Goal: Task Accomplishment & Management: Use online tool/utility

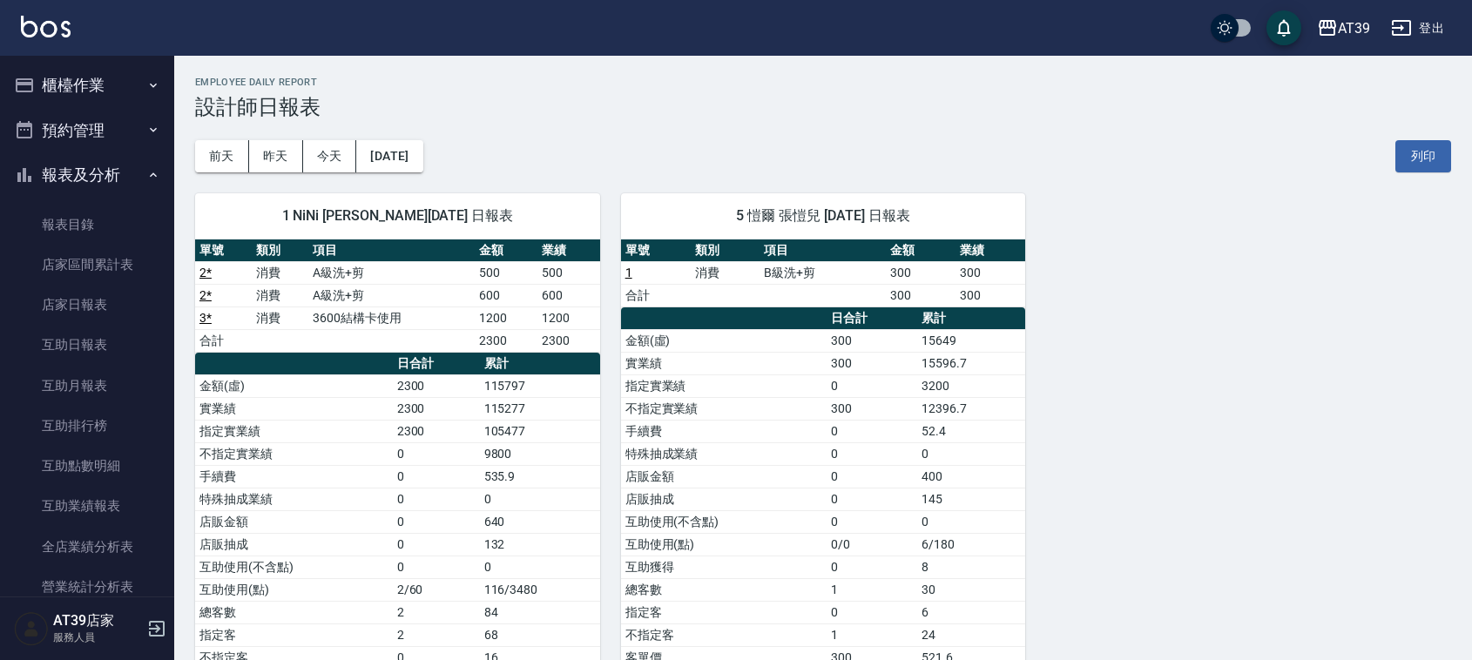
scroll to position [315, 0]
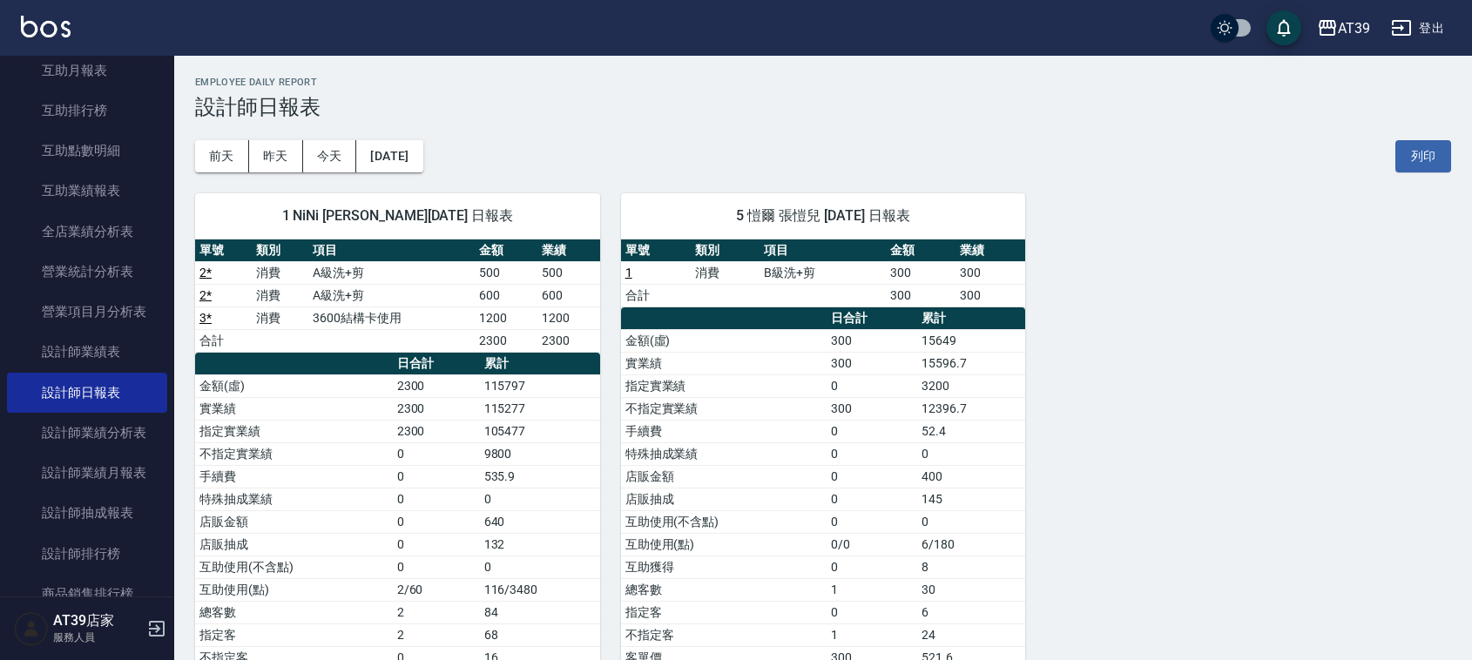
drag, startPoint x: 0, startPoint y: 0, endPoint x: 3, endPoint y: 385, distance: 385.1
click at [0, 405] on nav "櫃檯作業 打帳單 帳單列表 現金收支登錄 每日結帳 排班表 現場電腦打卡 預約管理 預約管理 單日預約紀錄 單週預約紀錄 報表及分析 報表目錄 店家區間累計表…" at bounding box center [87, 326] width 174 height 541
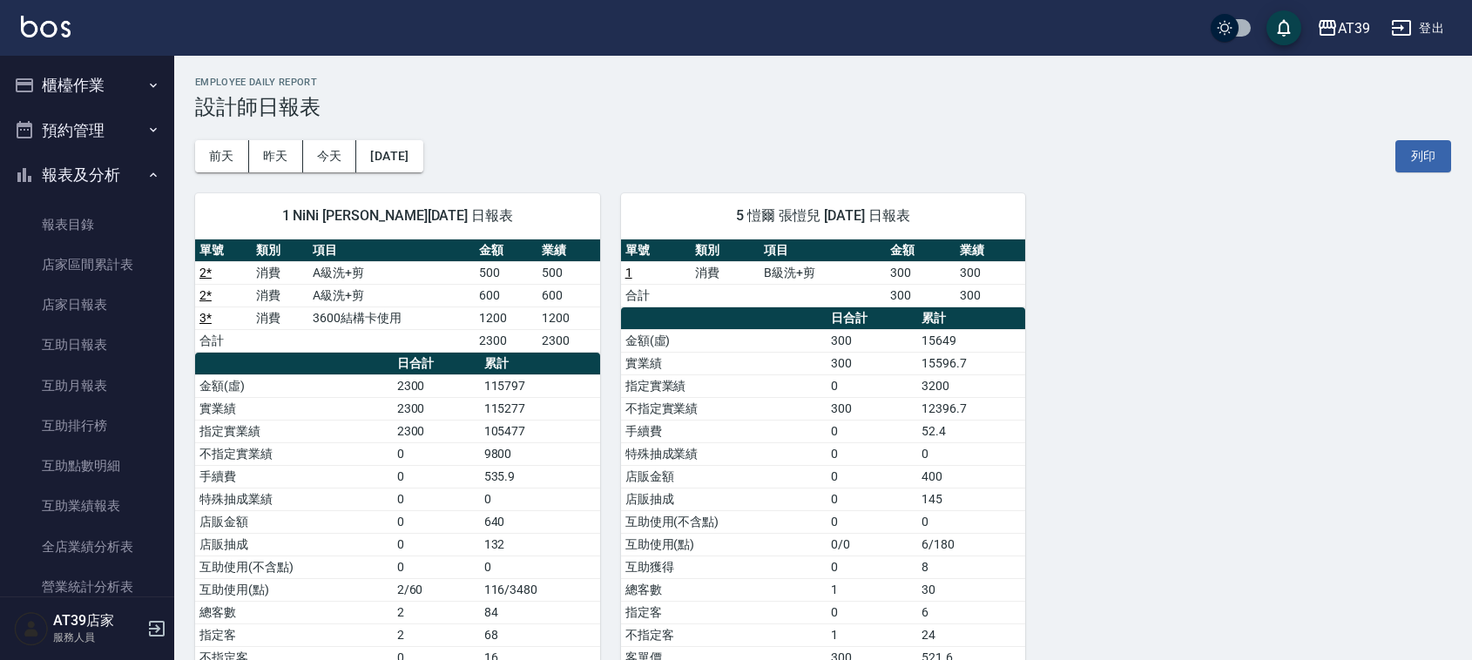
click at [72, 92] on button "櫃檯作業" at bounding box center [87, 85] width 160 height 45
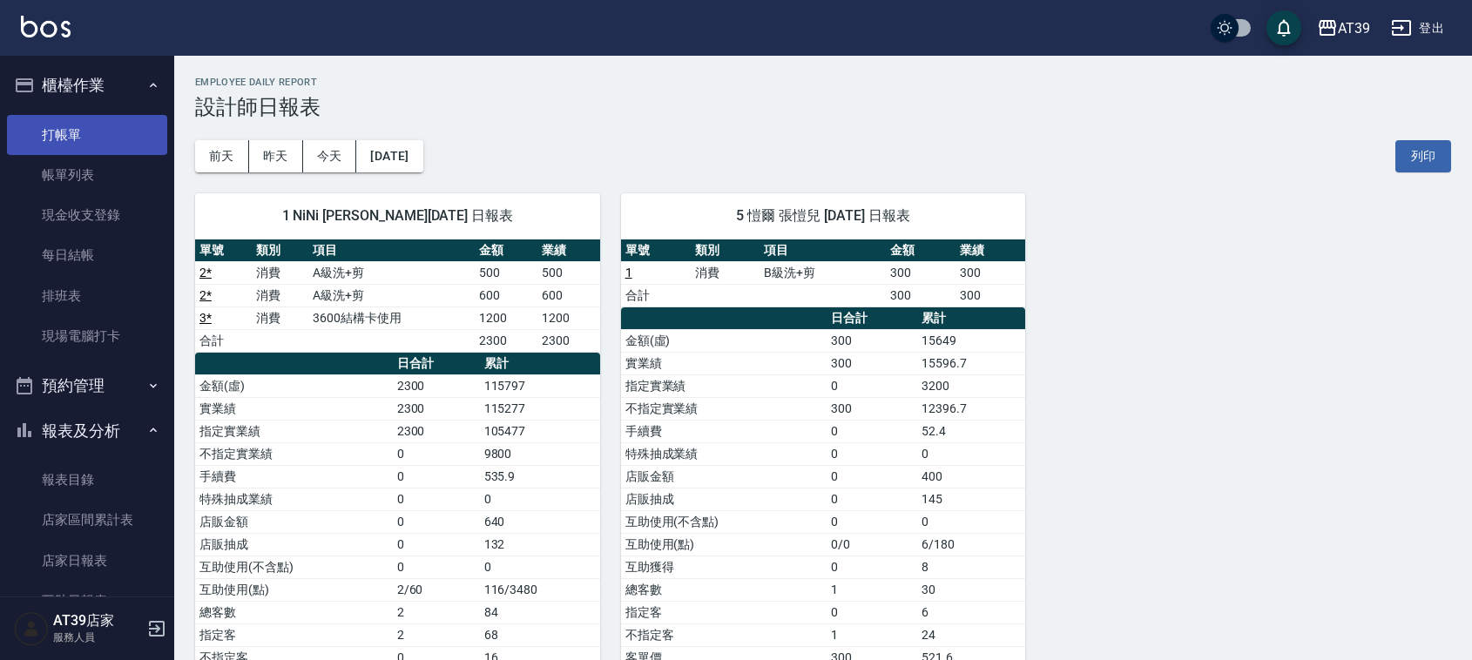
click at [76, 129] on link "打帳單" at bounding box center [87, 135] width 160 height 40
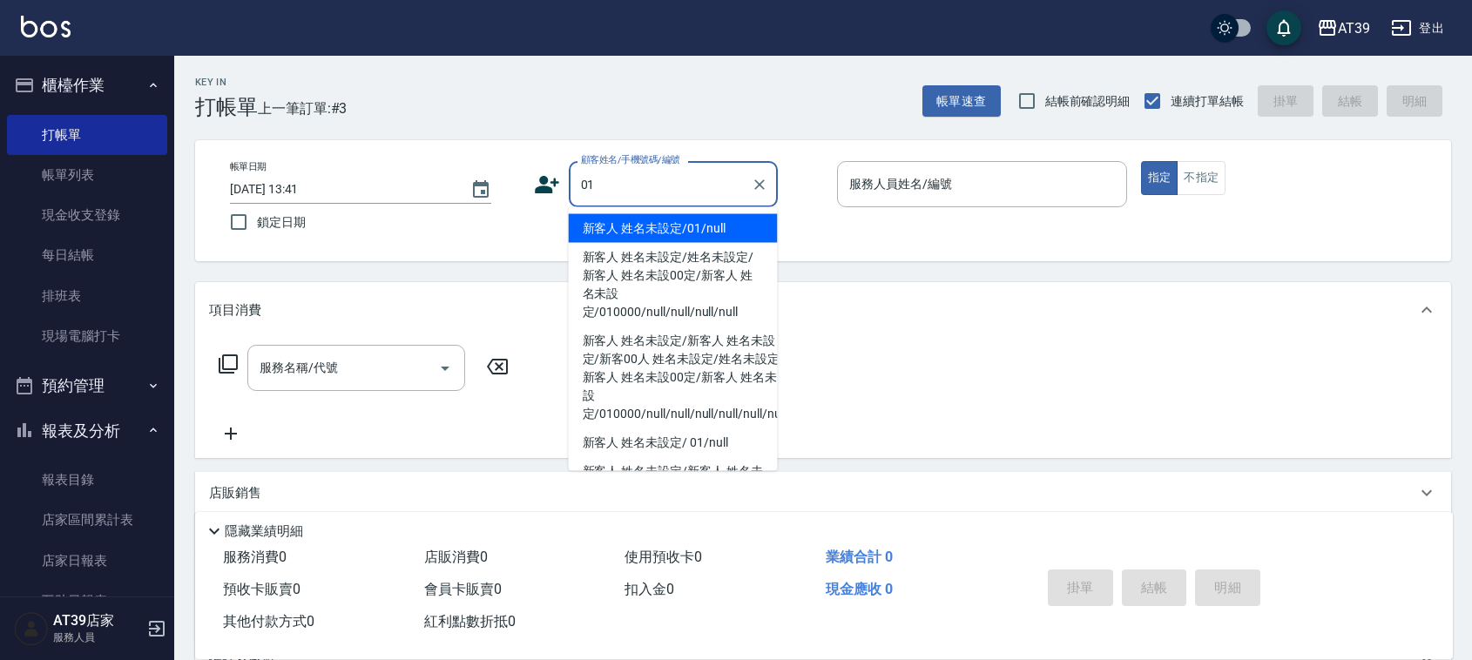
type input "新客人 姓名未設定/01/null"
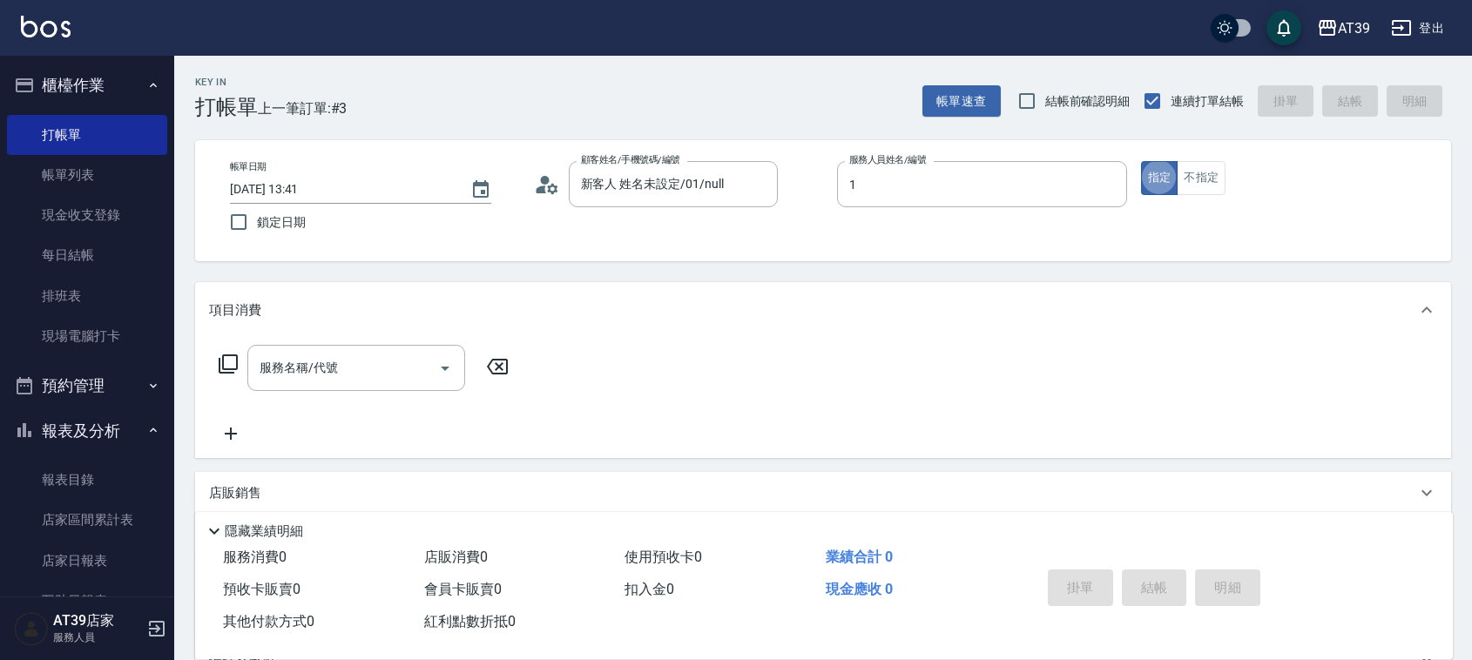
type input "NiNi-1"
type button "true"
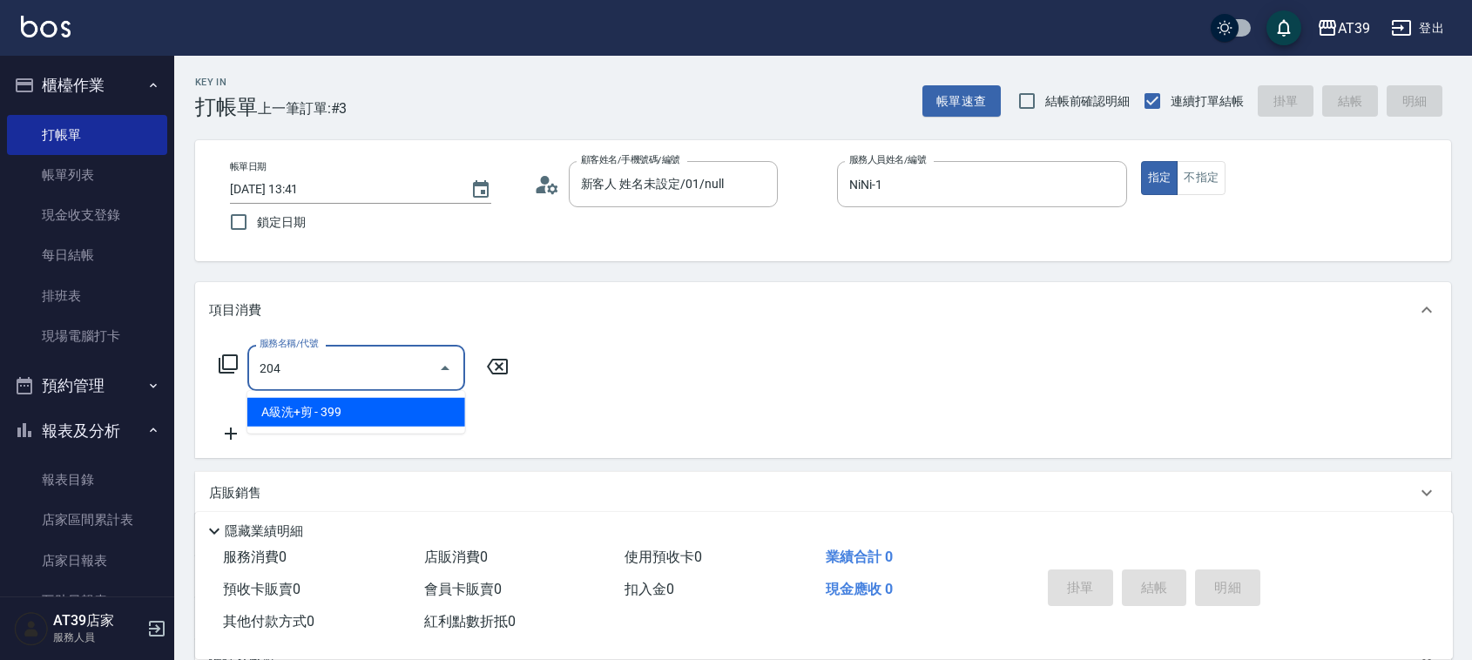
type input "A級洗+剪(204)"
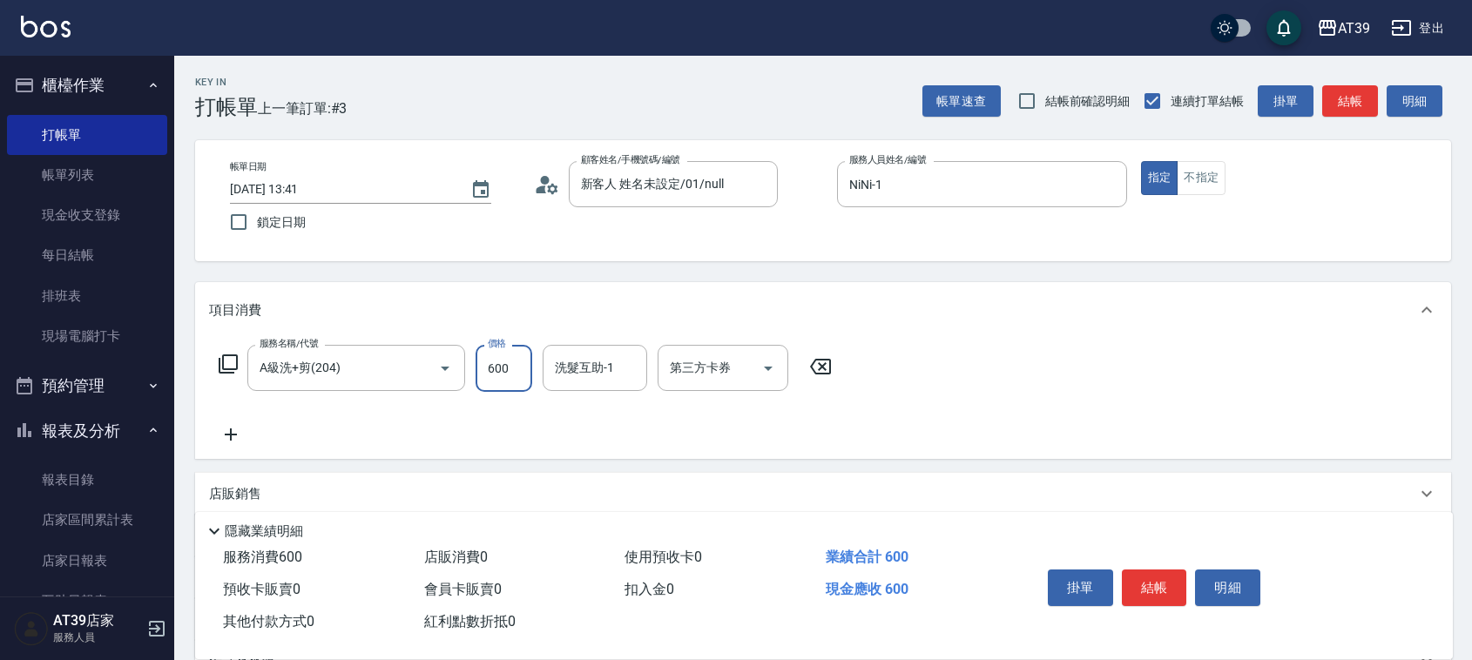
type input "600"
type input "芊芊-27"
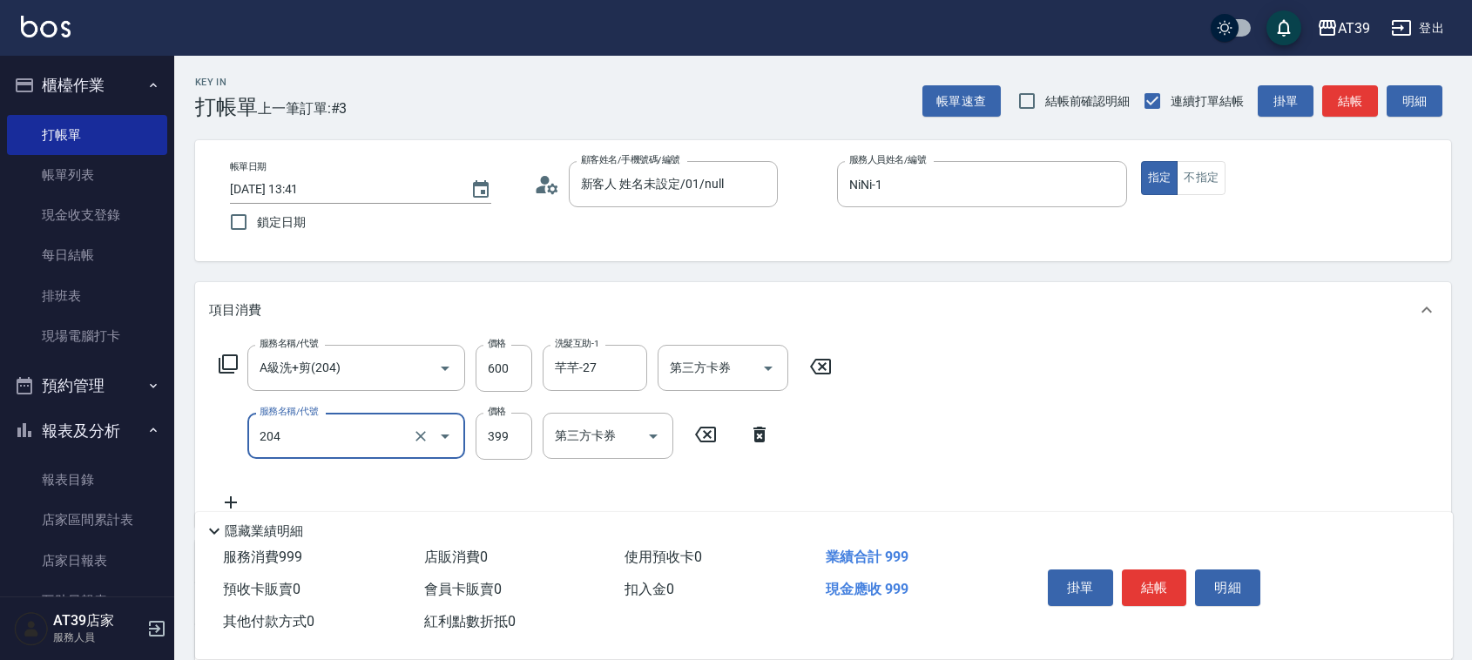
type input "A級洗+剪(204)"
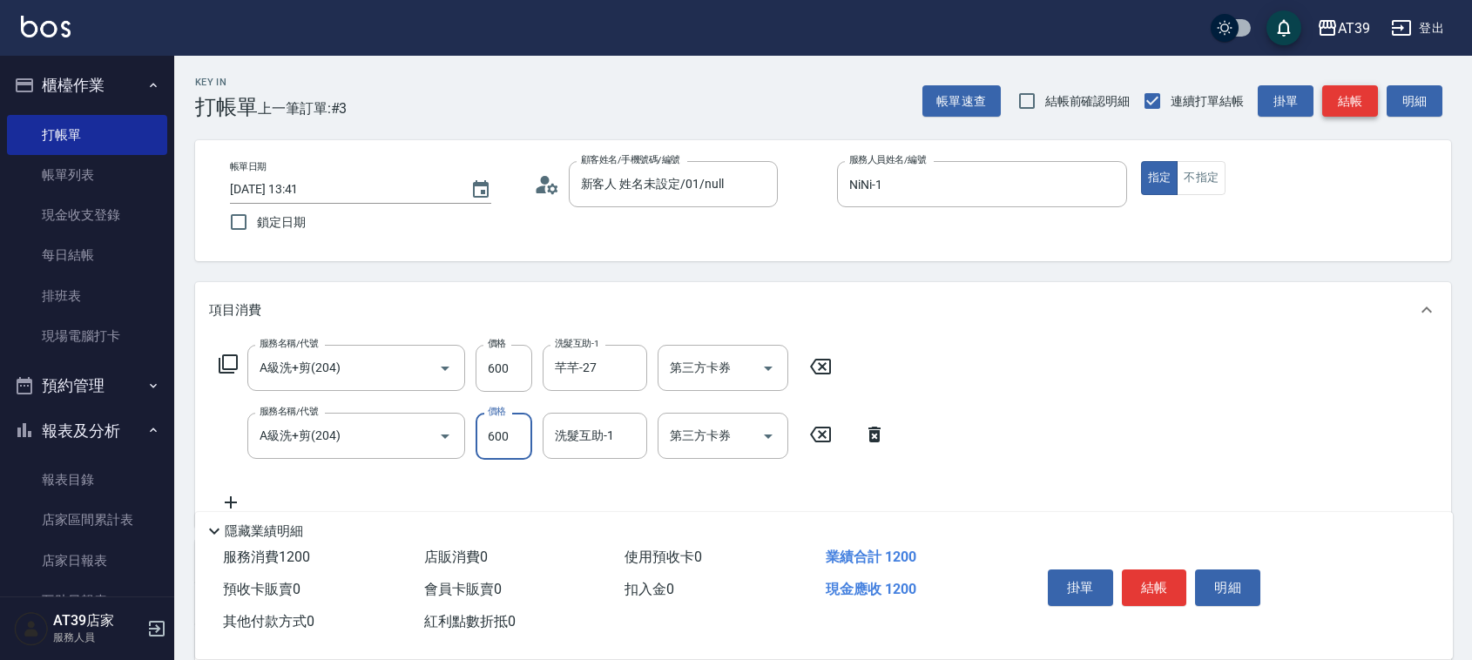
type input "600"
click at [1335, 89] on button "結帳" at bounding box center [1351, 101] width 56 height 32
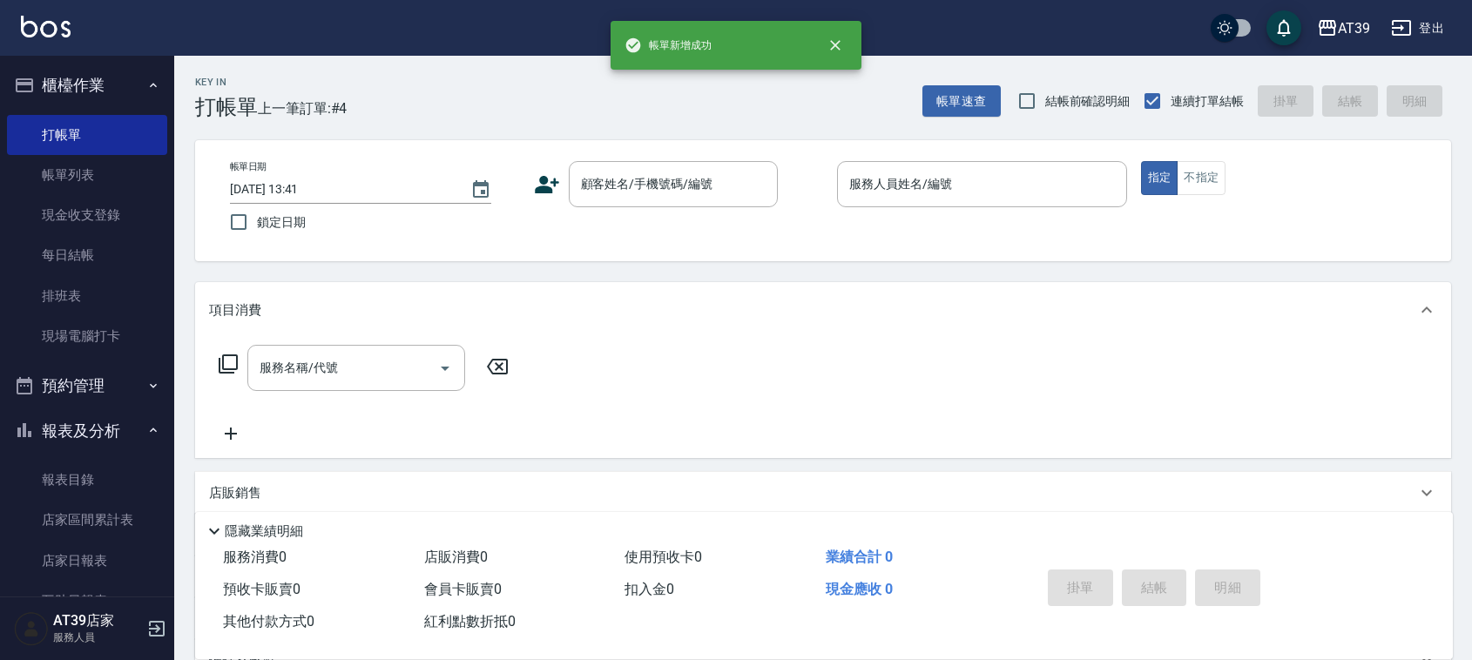
drag, startPoint x: 163, startPoint y: 179, endPoint x: 176, endPoint y: 220, distance: 43.0
click at [177, 220] on div "帳[PERSON_NAME]成功 AT39 登出 櫃檯作業 打帳單 帳單列表 現金收支登錄 每日結帳 排班表 現場電腦打卡 預約管理 預約管理 單日預約紀錄 …" at bounding box center [736, 424] width 1472 height 848
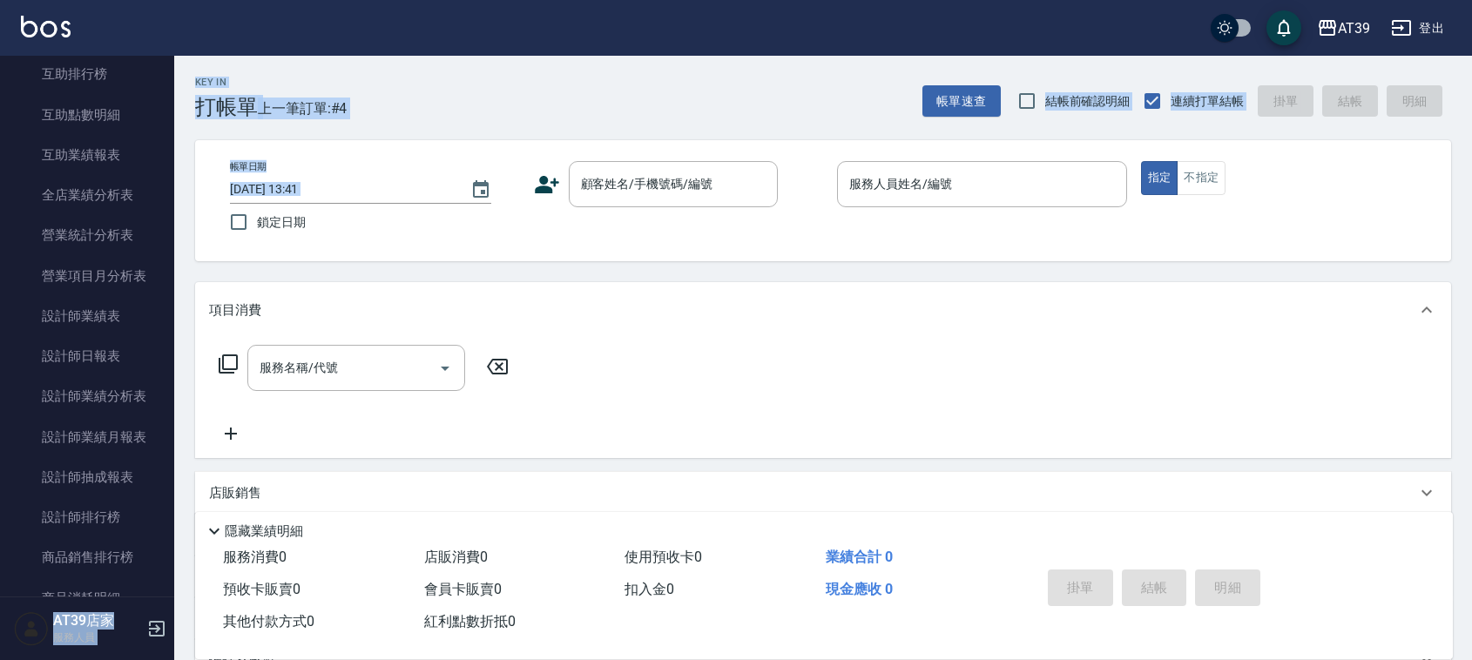
scroll to position [615, 0]
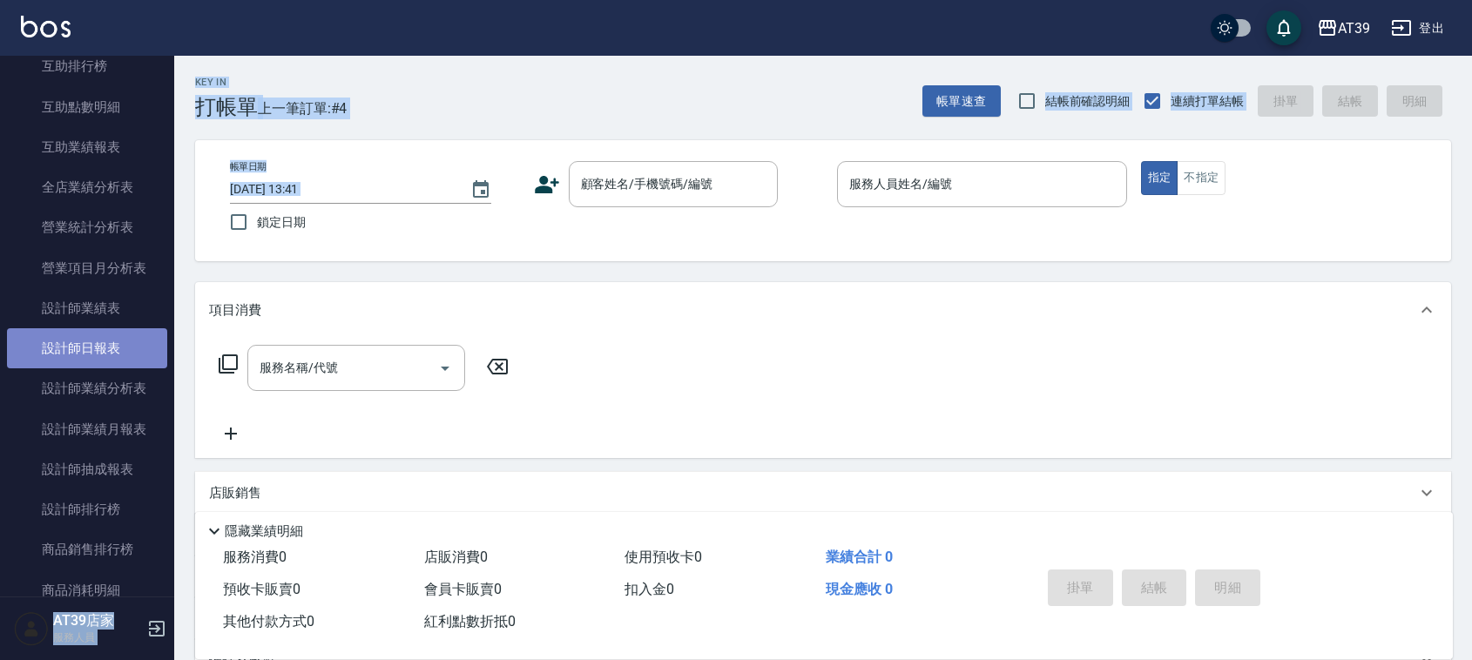
click at [133, 348] on link "設計師日報表" at bounding box center [87, 348] width 160 height 40
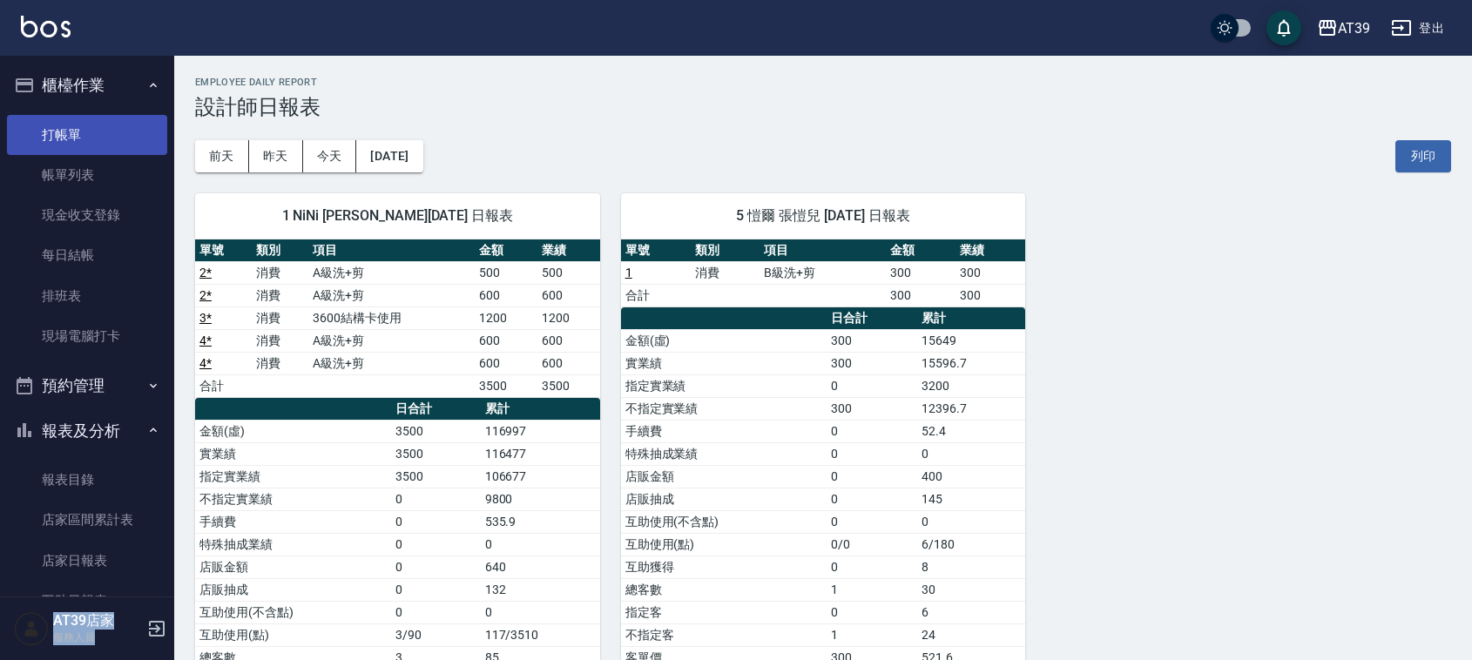
click at [106, 151] on link "打帳單" at bounding box center [87, 135] width 160 height 40
